Goal: Information Seeking & Learning: Find specific fact

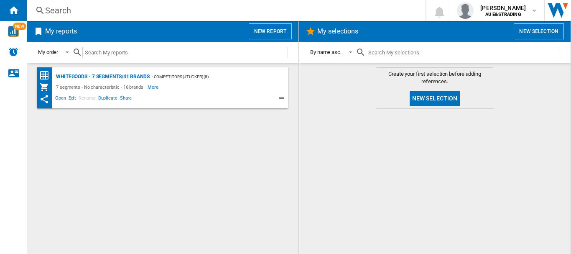
click at [87, 11] on div "Search" at bounding box center [224, 11] width 359 height 12
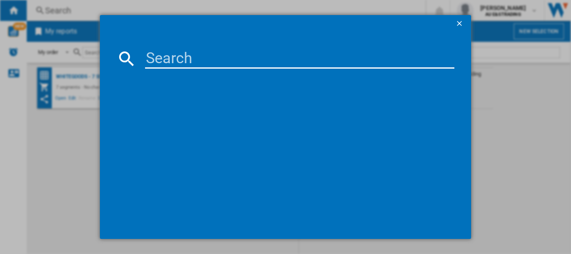
click at [171, 61] on input at bounding box center [299, 59] width 309 height 20
paste input "WBB3400AK-X"
click at [171, 61] on input "WBB3400AK-X" at bounding box center [299, 59] width 309 height 20
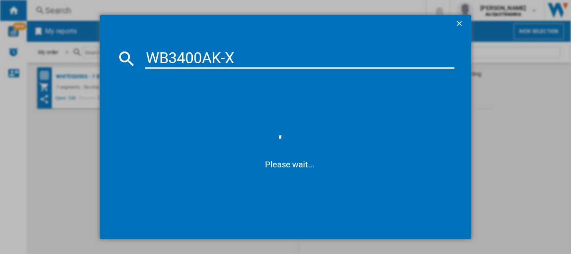
click at [171, 61] on input "WB3400AK-X" at bounding box center [299, 59] width 309 height 20
click at [171, 61] on input "-X" at bounding box center [299, 59] width 309 height 20
type input "-"
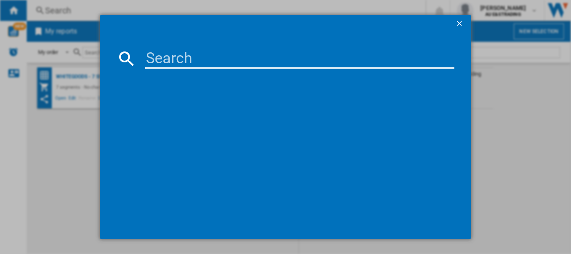
paste input "WBB3400AK-X"
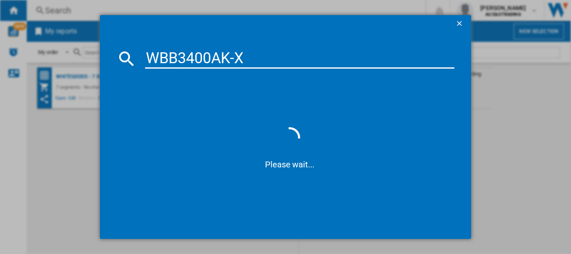
click at [235, 57] on input "WBB3400AK-X" at bounding box center [299, 59] width 309 height 20
type input "WBB3400AKX"
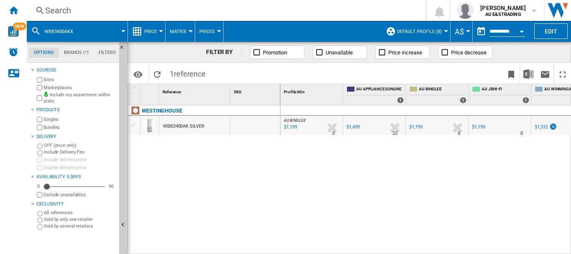
drag, startPoint x: 281, startPoint y: 212, endPoint x: 266, endPoint y: -51, distance: 263.0
click at [266, 0] on html "In order to access Insight, please log out and log in again OK NEW Search Searc…" at bounding box center [285, 127] width 571 height 254
click at [383, 197] on div "AU BINGLEE : -1.0 % $1,199 % N/A 0 AU [GEOGRAPHIC_DATA] : AU APPLIANCESONLINE -…" at bounding box center [426, 179] width 291 height 149
click at [92, 17] on div "Search Search 0 [PERSON_NAME] AU E&STRADING AU E&STRADING My settings Logout" at bounding box center [299, 10] width 544 height 21
click at [89, 13] on div "Search" at bounding box center [224, 11] width 359 height 12
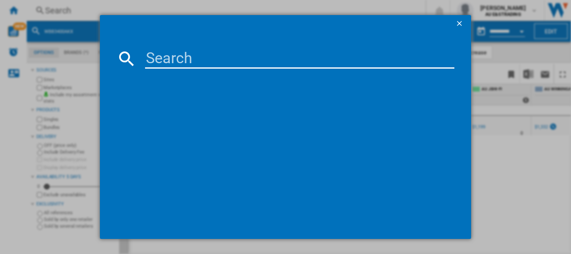
type input "SN45HS01CA"
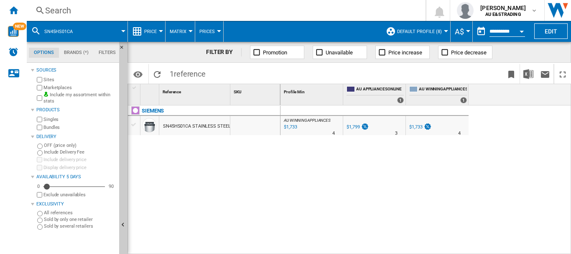
click at [284, 204] on div "AU WINNINGAPPLIANCES : AU WINNINGAPPLIANCES -1.0 % $1,733 % N/A 4 AU WINNINGAPP…" at bounding box center [426, 179] width 291 height 149
